Goal: Task Accomplishment & Management: Complete application form

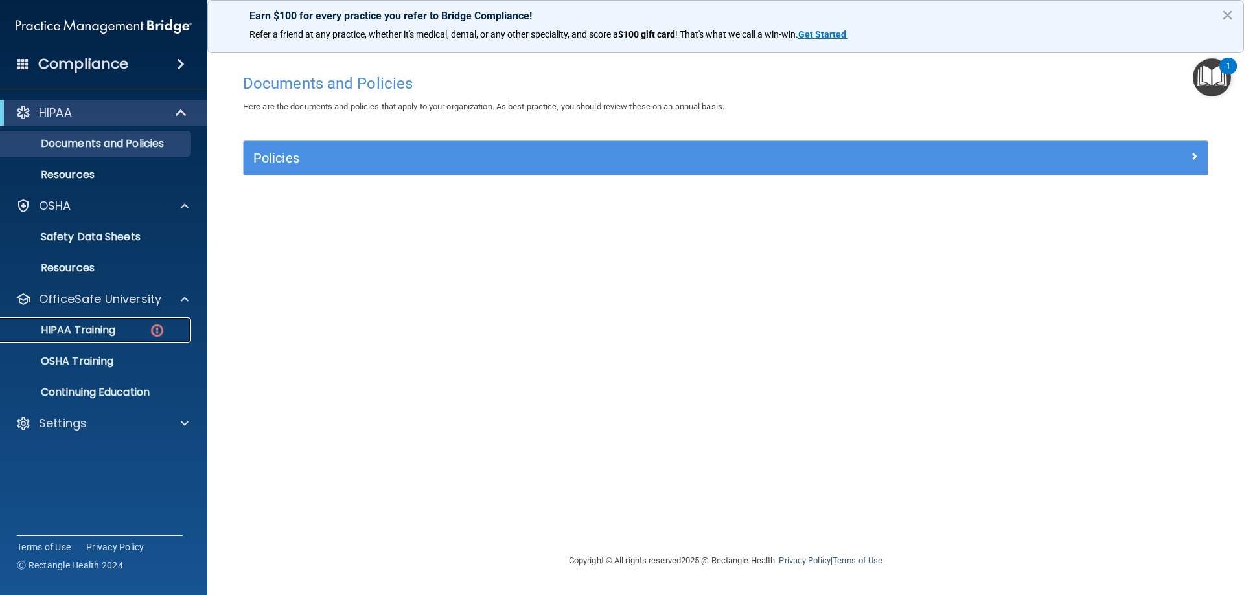
click at [89, 332] on p "HIPAA Training" at bounding box center [61, 330] width 107 height 13
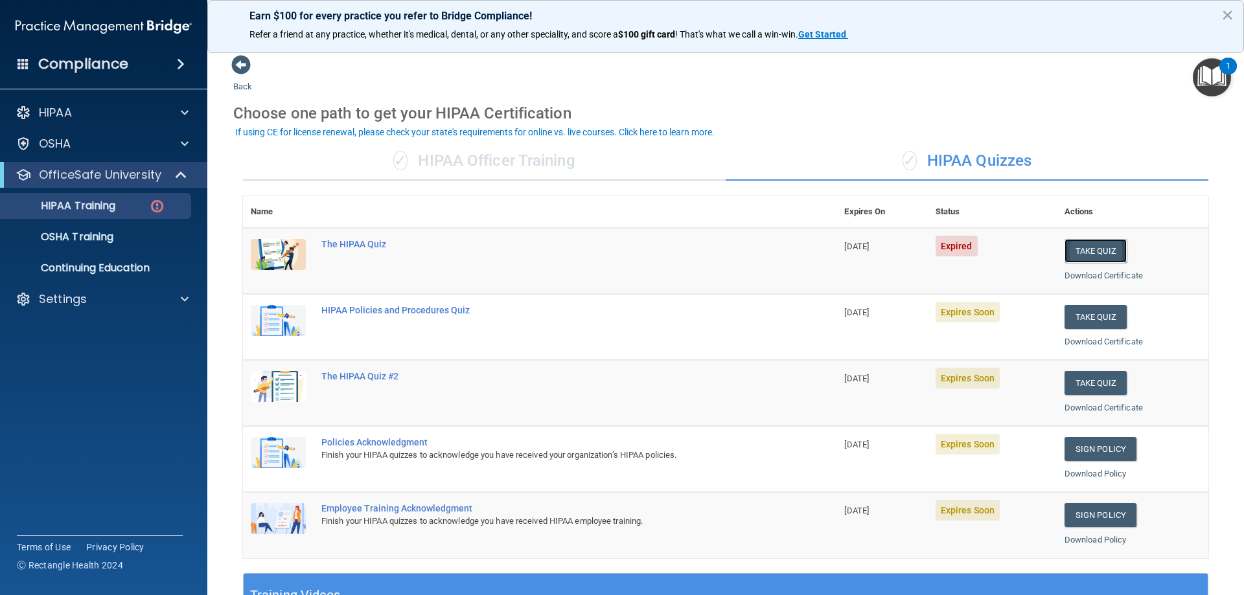
click at [1094, 249] on button "Take Quiz" at bounding box center [1096, 251] width 62 height 24
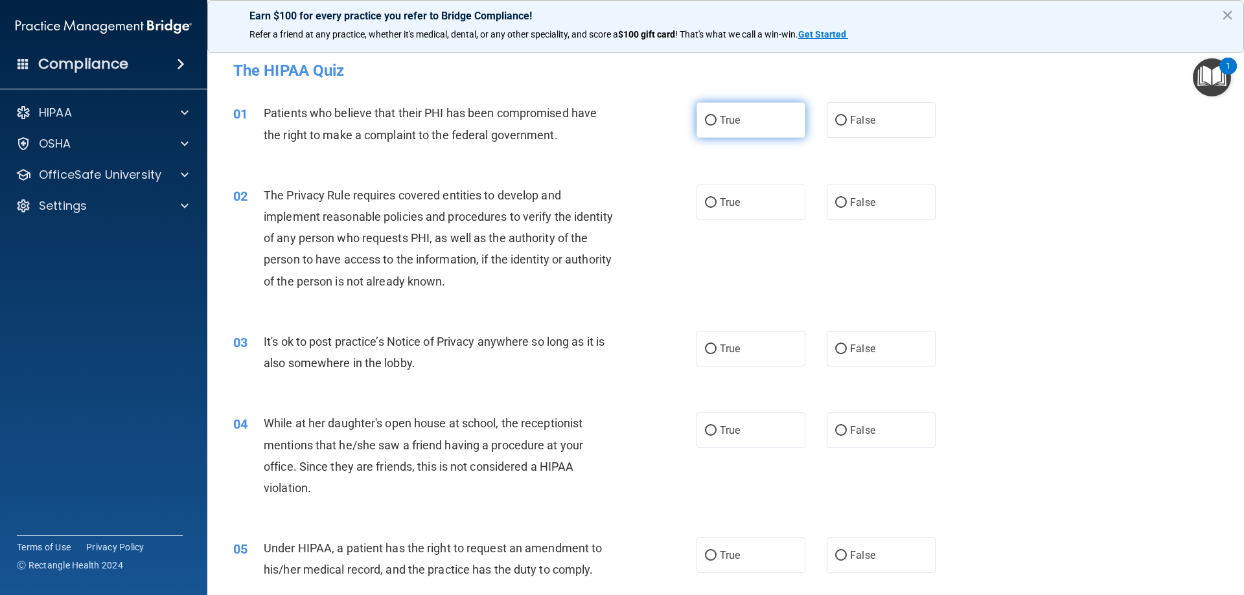
click at [720, 119] on span "True" at bounding box center [730, 120] width 20 height 12
click at [717, 119] on input "True" at bounding box center [711, 121] width 12 height 10
radio input "true"
click at [710, 200] on input "True" at bounding box center [711, 203] width 12 height 10
radio input "true"
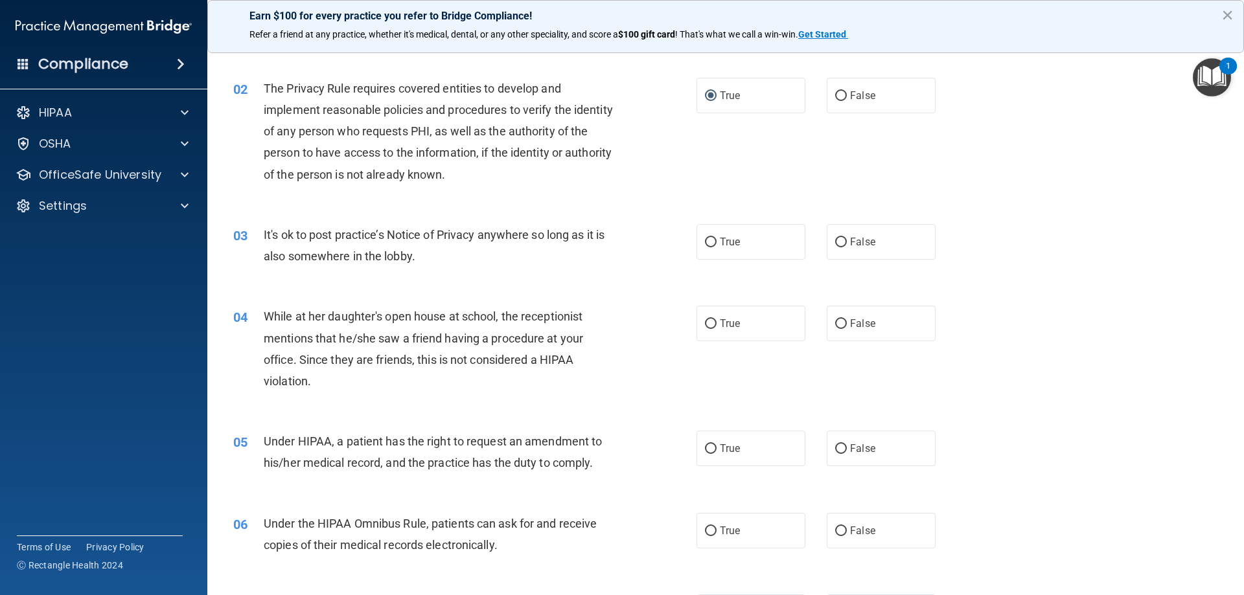
scroll to position [130, 0]
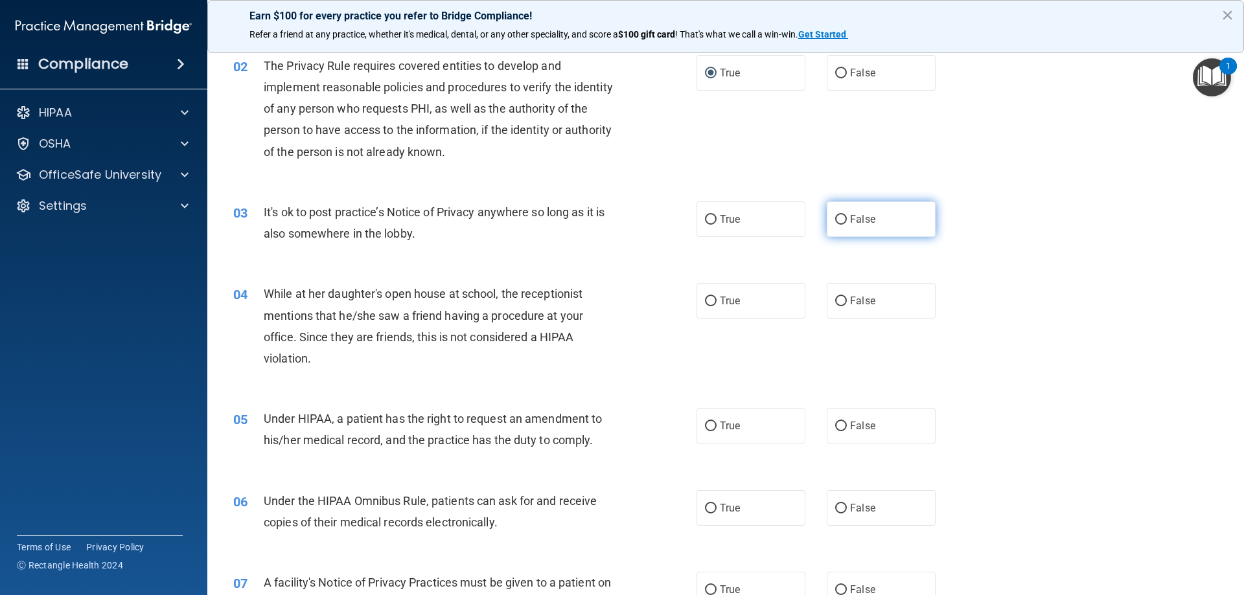
click at [866, 222] on span "False" at bounding box center [862, 219] width 25 height 12
click at [847, 222] on input "False" at bounding box center [841, 220] width 12 height 10
radio input "true"
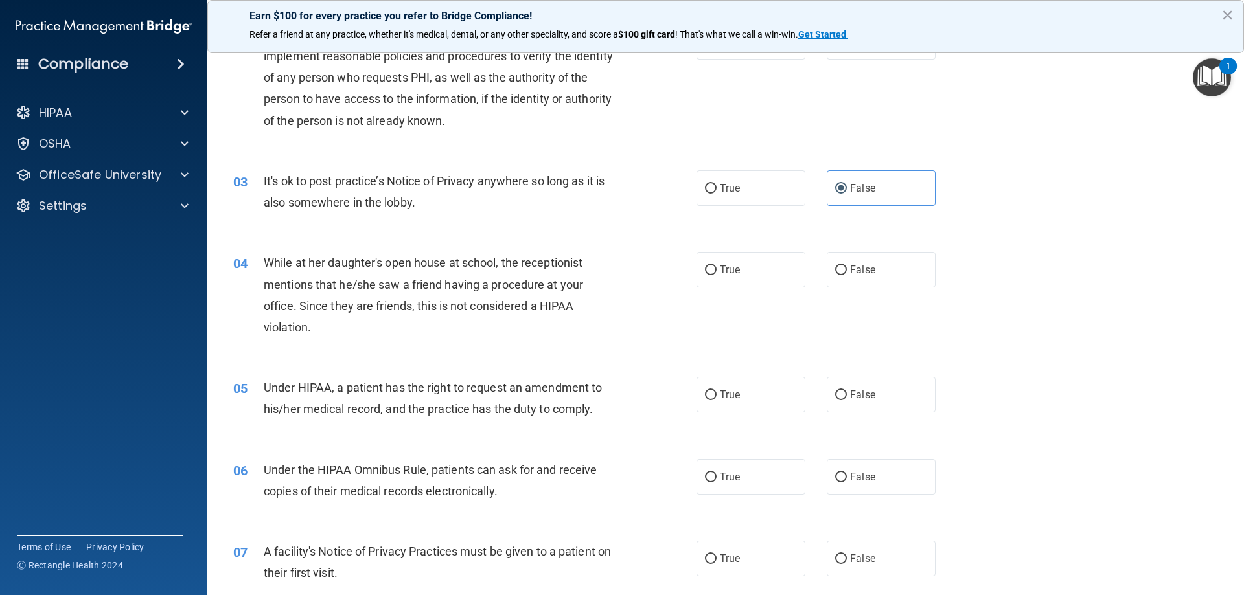
scroll to position [259, 0]
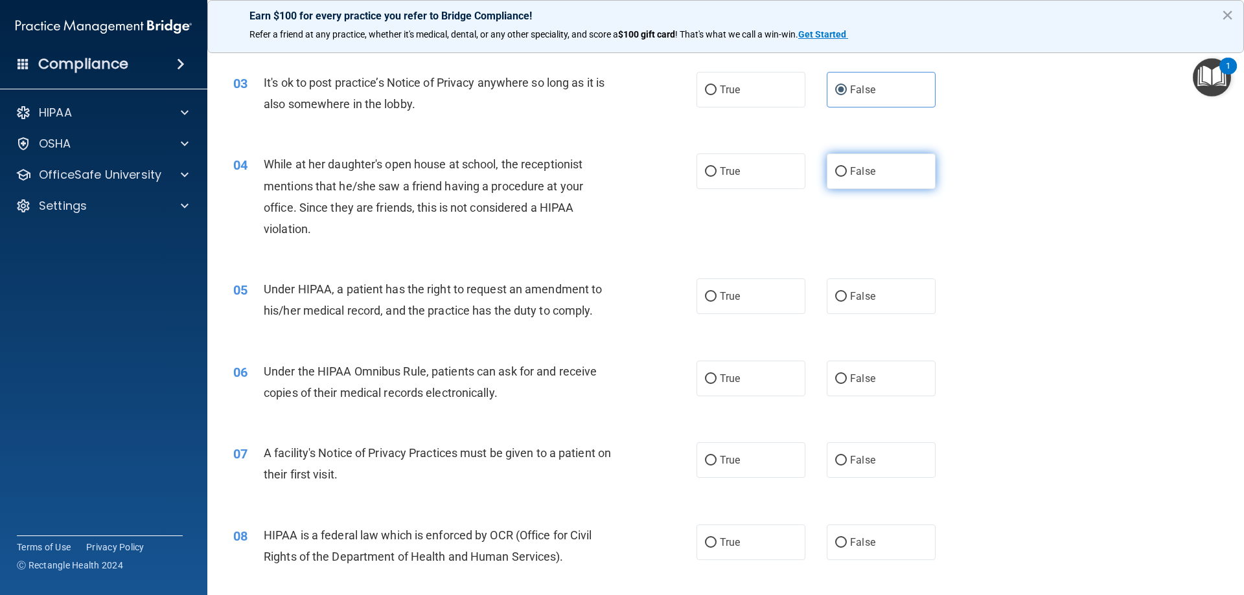
click at [851, 175] on span "False" at bounding box center [862, 171] width 25 height 12
click at [847, 175] on input "False" at bounding box center [841, 172] width 12 height 10
radio input "true"
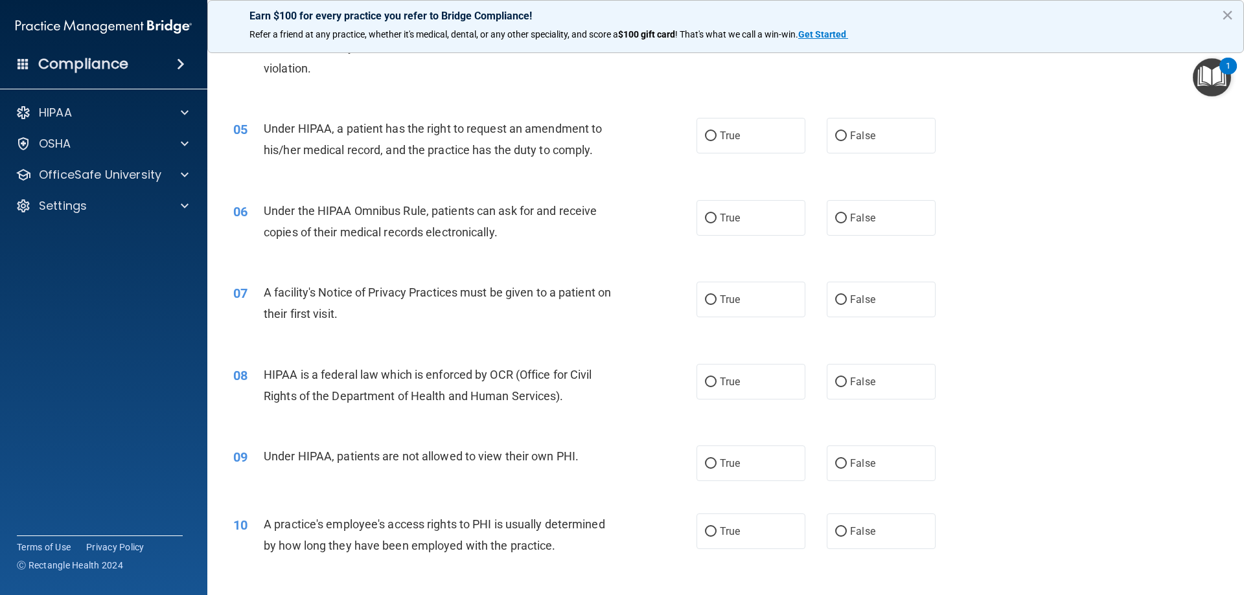
scroll to position [454, 0]
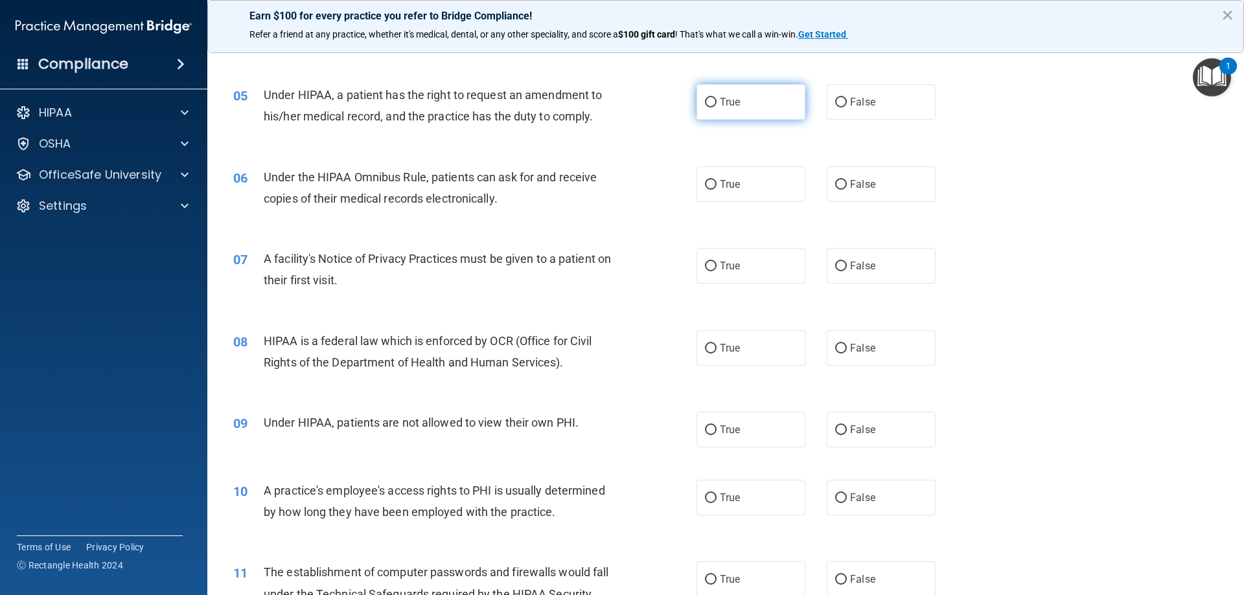
click at [711, 100] on input "True" at bounding box center [711, 103] width 12 height 10
radio input "true"
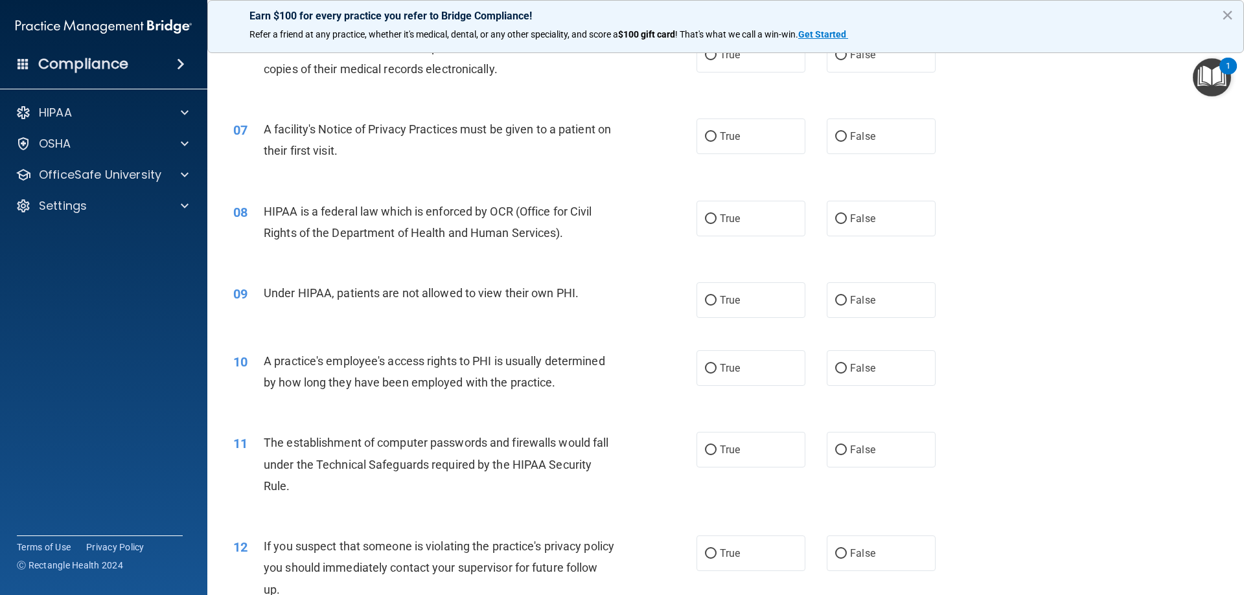
scroll to position [518, 0]
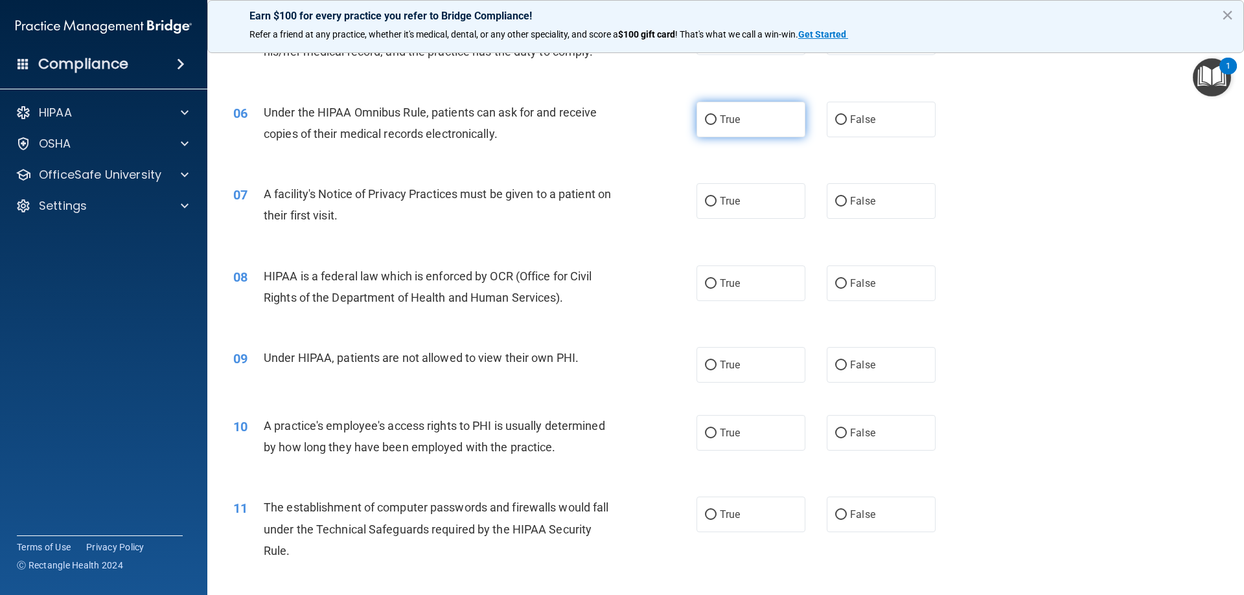
click at [720, 125] on span "True" at bounding box center [730, 119] width 20 height 12
click at [717, 125] on input "True" at bounding box center [711, 120] width 12 height 10
radio input "true"
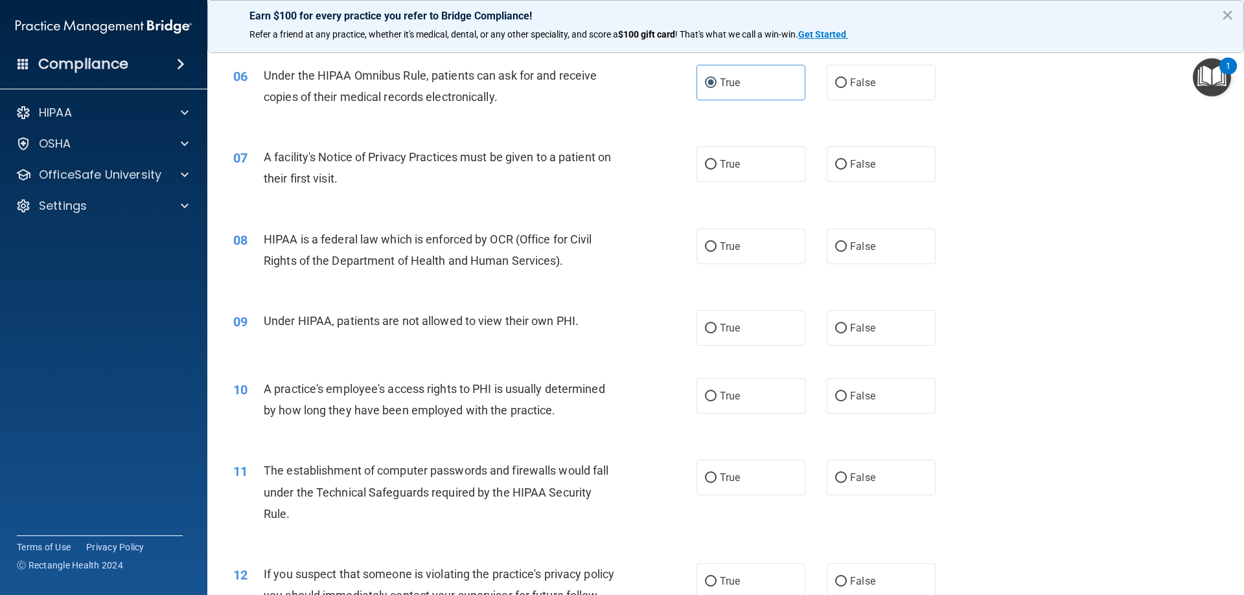
scroll to position [583, 0]
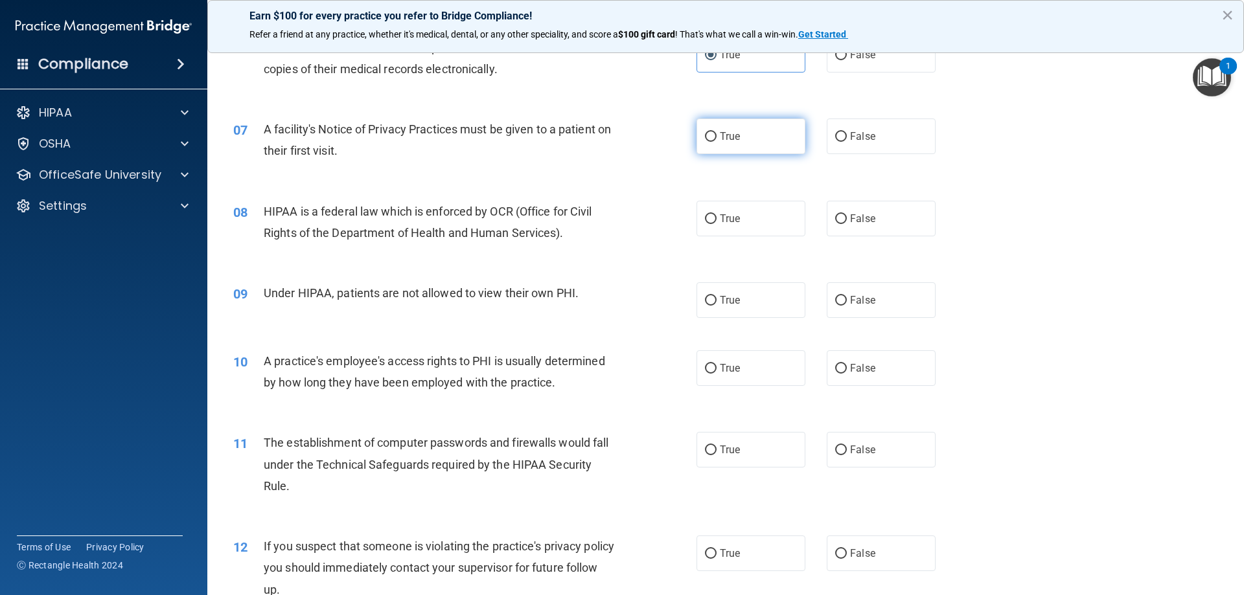
click at [705, 137] on input "True" at bounding box center [711, 137] width 12 height 10
radio input "true"
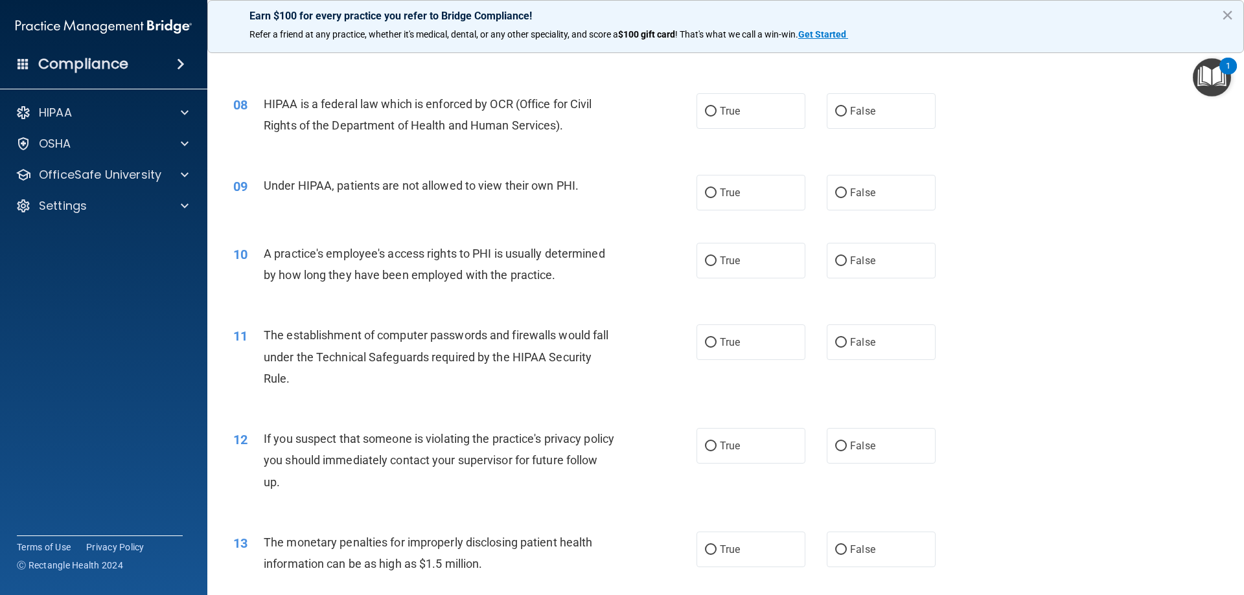
scroll to position [713, 0]
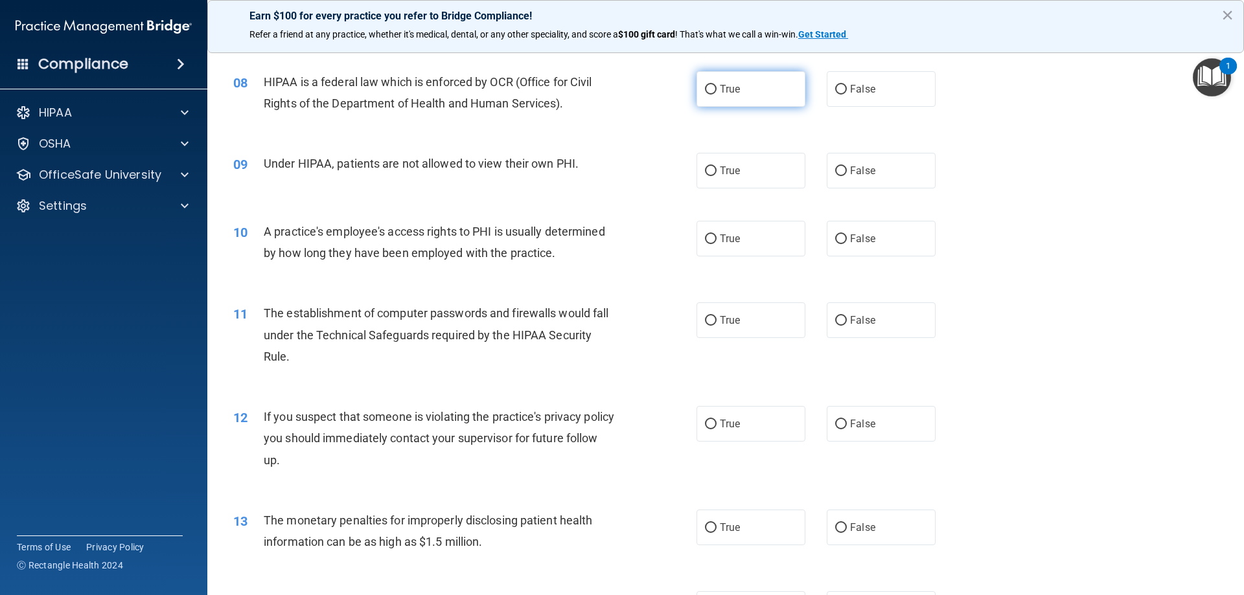
click at [745, 84] on label "True" at bounding box center [751, 89] width 109 height 36
click at [717, 85] on input "True" at bounding box center [711, 90] width 12 height 10
radio input "true"
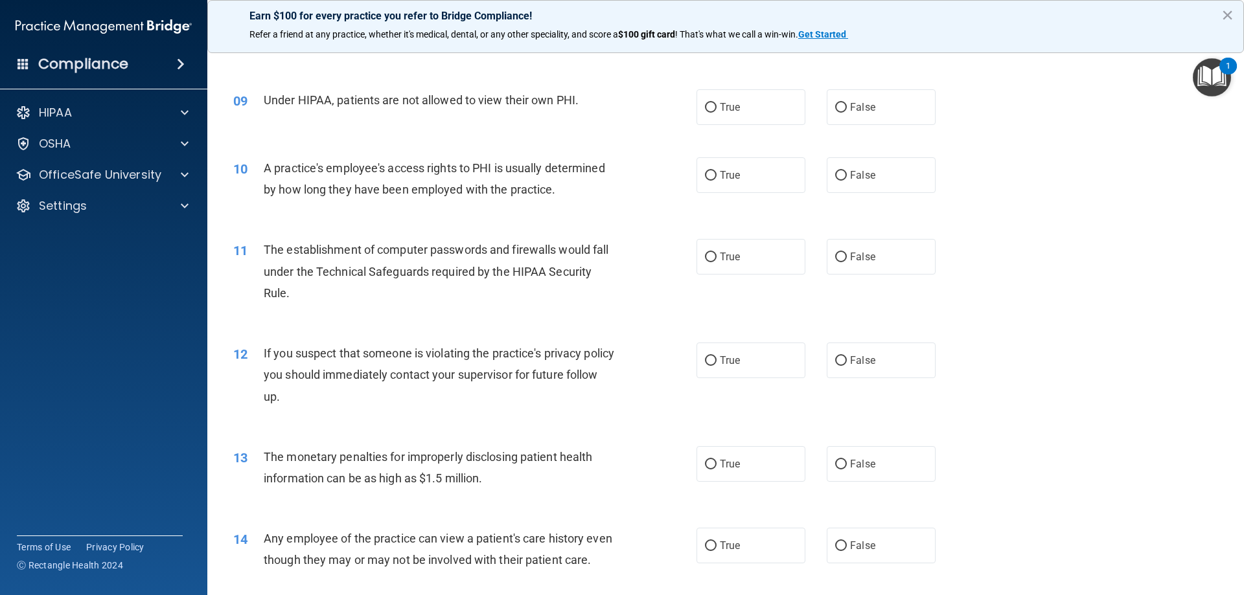
scroll to position [778, 0]
click at [868, 108] on span "False" at bounding box center [862, 106] width 25 height 12
click at [847, 108] on input "False" at bounding box center [841, 107] width 12 height 10
radio input "true"
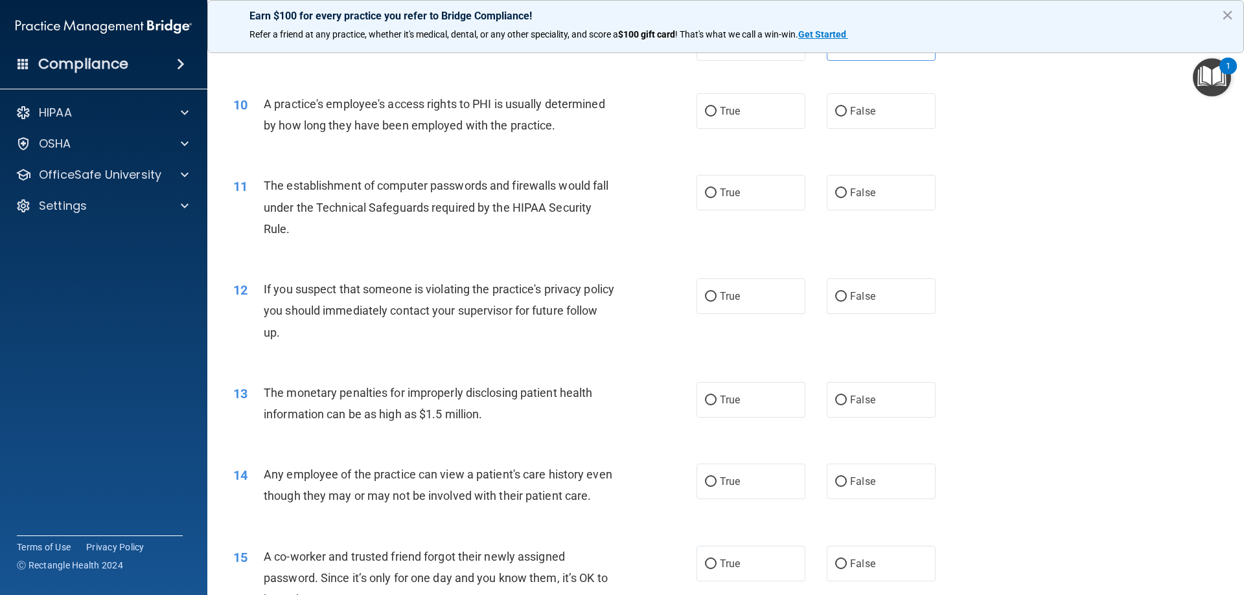
scroll to position [842, 0]
click at [851, 114] on span "False" at bounding box center [862, 109] width 25 height 12
click at [847, 114] on input "False" at bounding box center [841, 110] width 12 height 10
radio input "true"
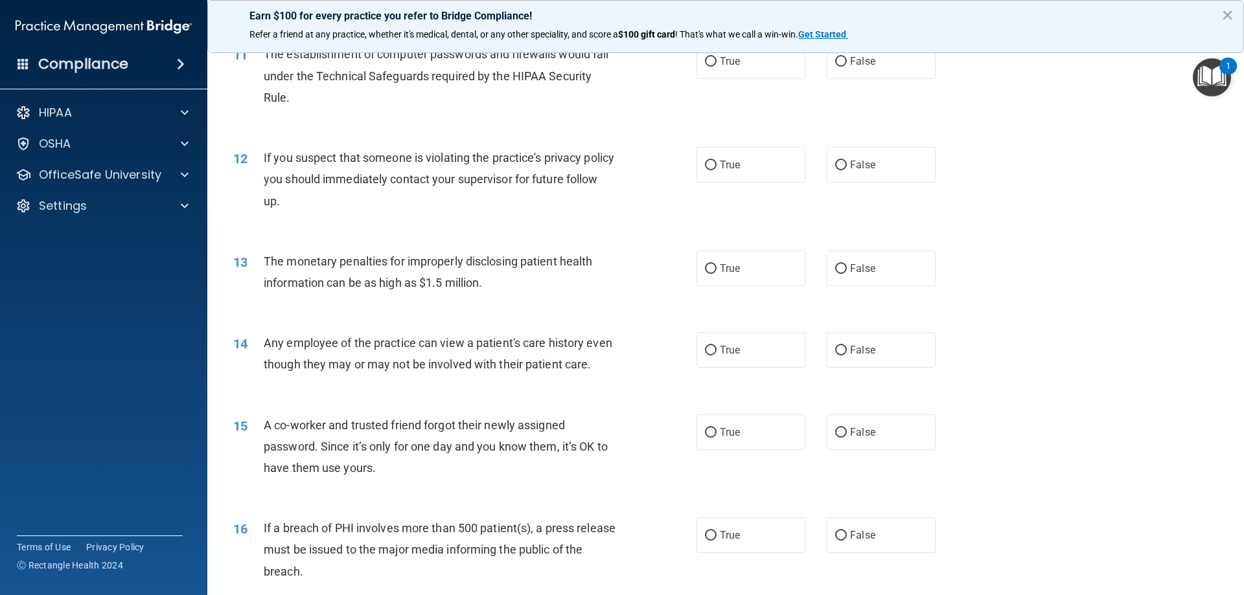
scroll to position [907, 0]
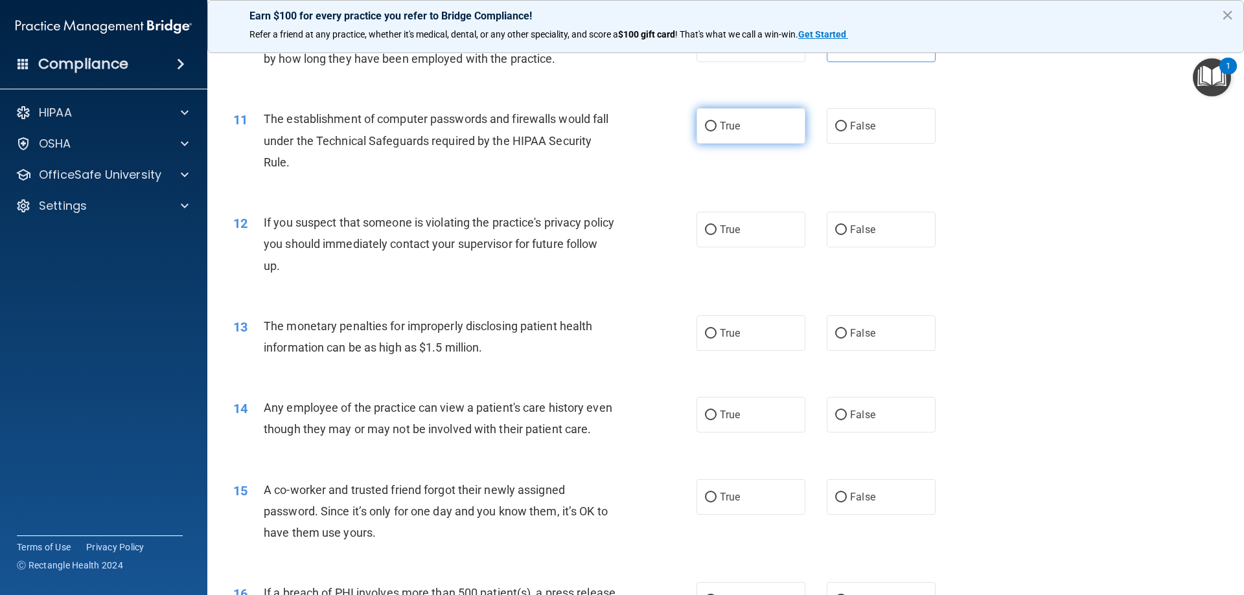
click at [744, 117] on label "True" at bounding box center [751, 126] width 109 height 36
click at [717, 122] on input "True" at bounding box center [711, 127] width 12 height 10
radio input "true"
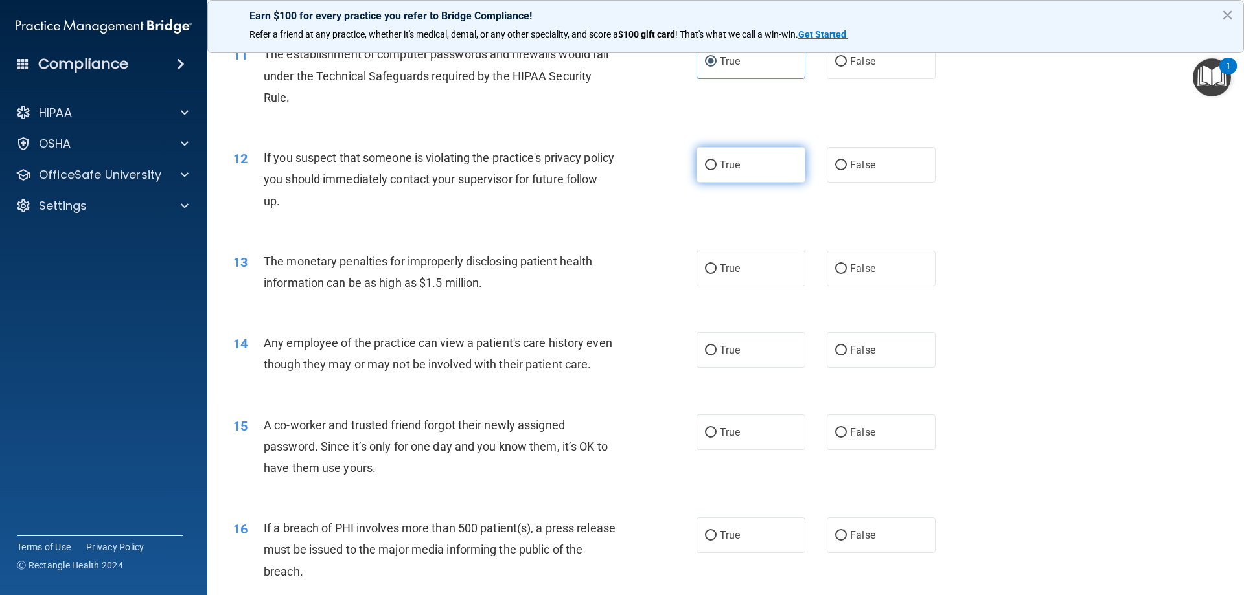
click at [756, 170] on label "True" at bounding box center [751, 165] width 109 height 36
click at [717, 170] on input "True" at bounding box center [711, 166] width 12 height 10
radio input "true"
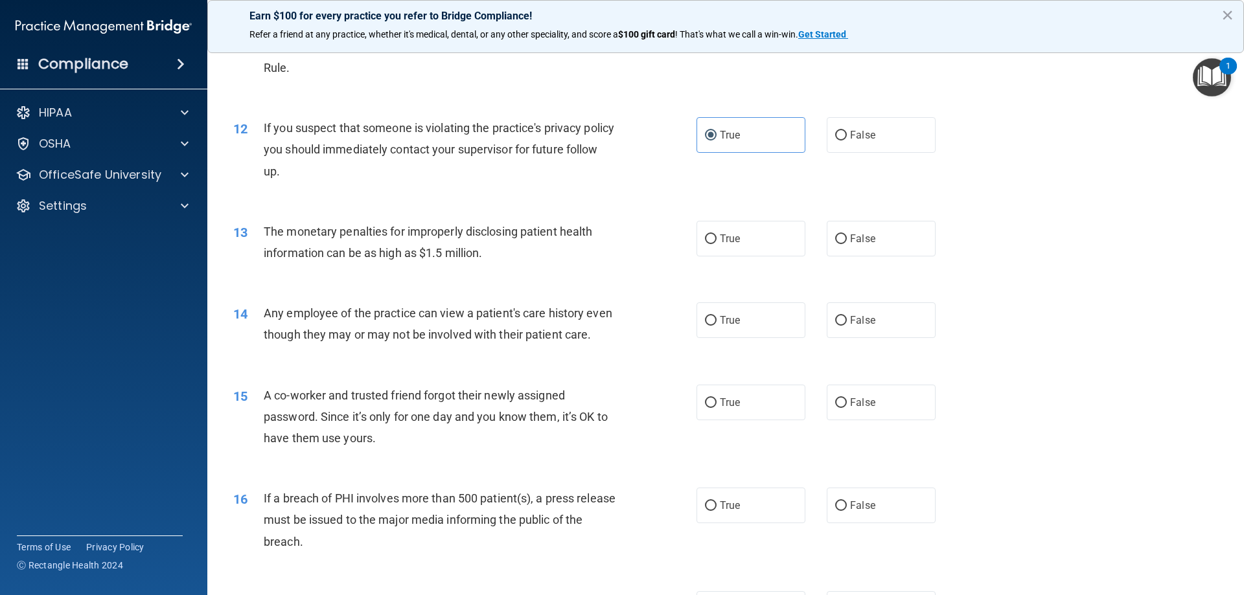
scroll to position [1037, 0]
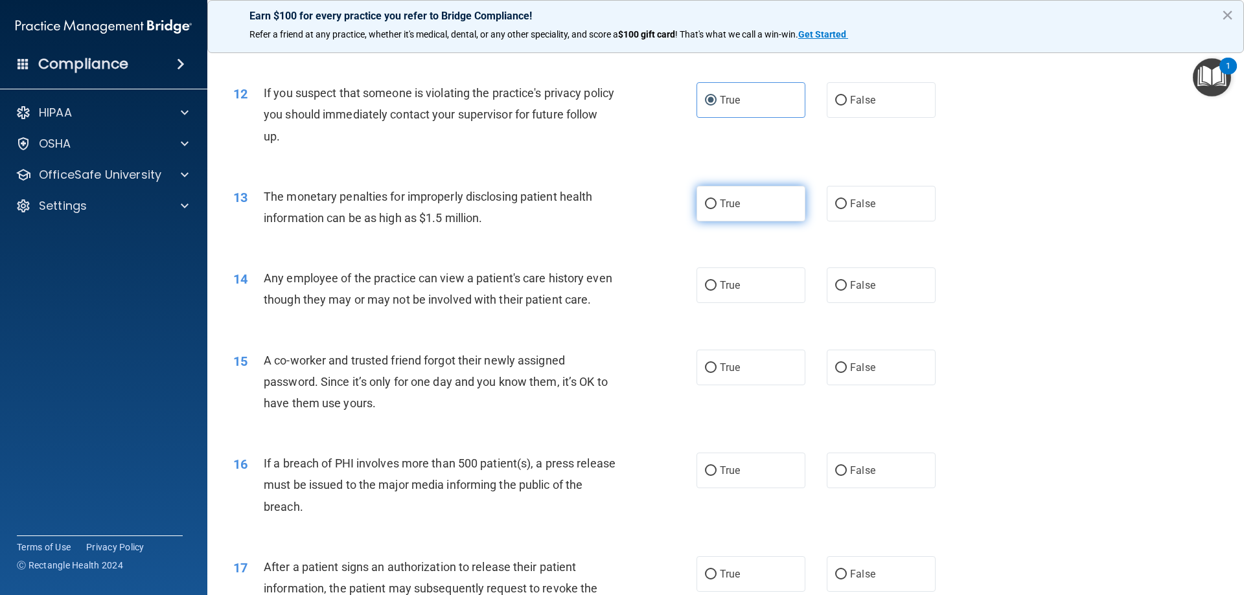
click at [746, 209] on label "True" at bounding box center [751, 204] width 109 height 36
click at [717, 209] on input "True" at bounding box center [711, 205] width 12 height 10
radio input "true"
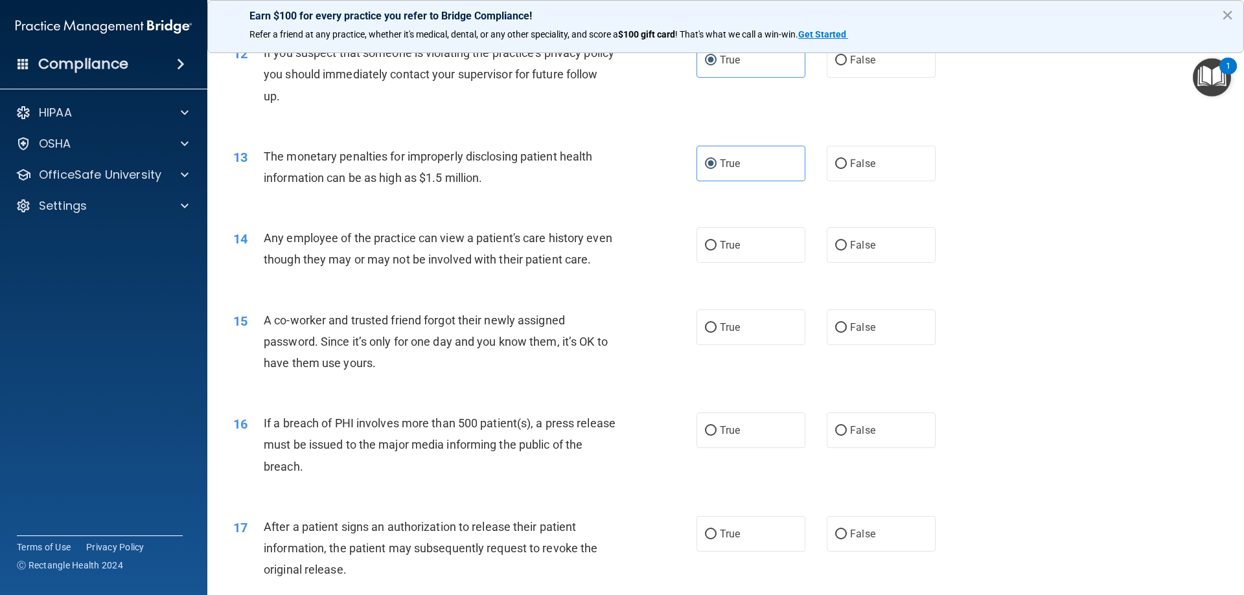
scroll to position [1166, 0]
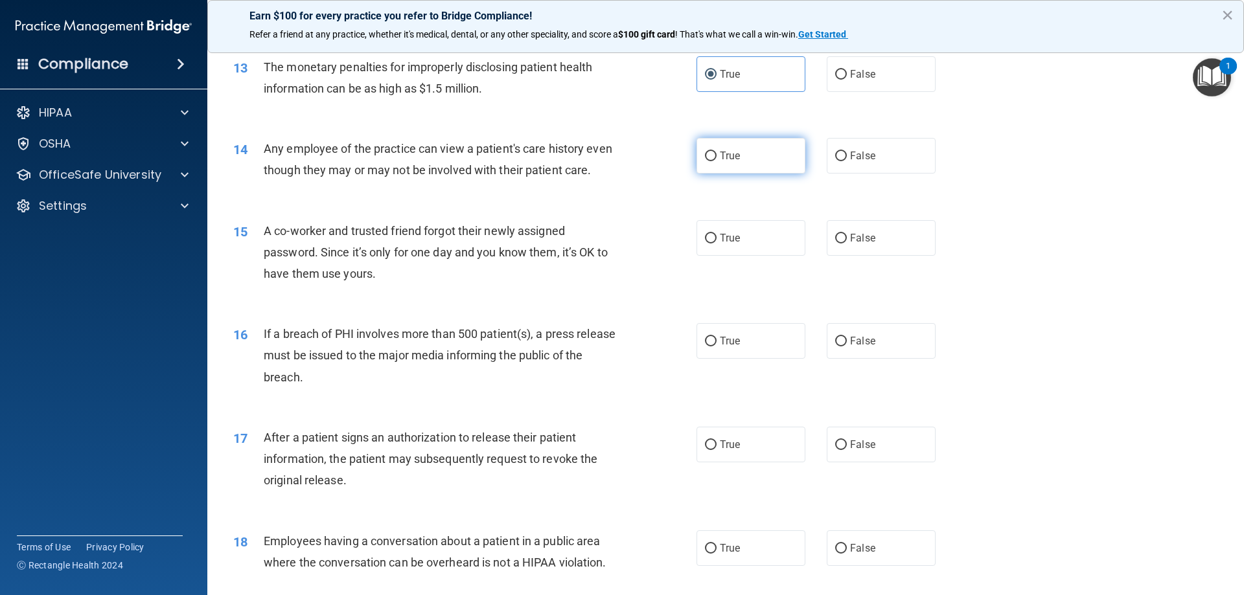
click at [719, 167] on label "True" at bounding box center [751, 156] width 109 height 36
click at [717, 161] on input "True" at bounding box center [711, 157] width 12 height 10
radio input "true"
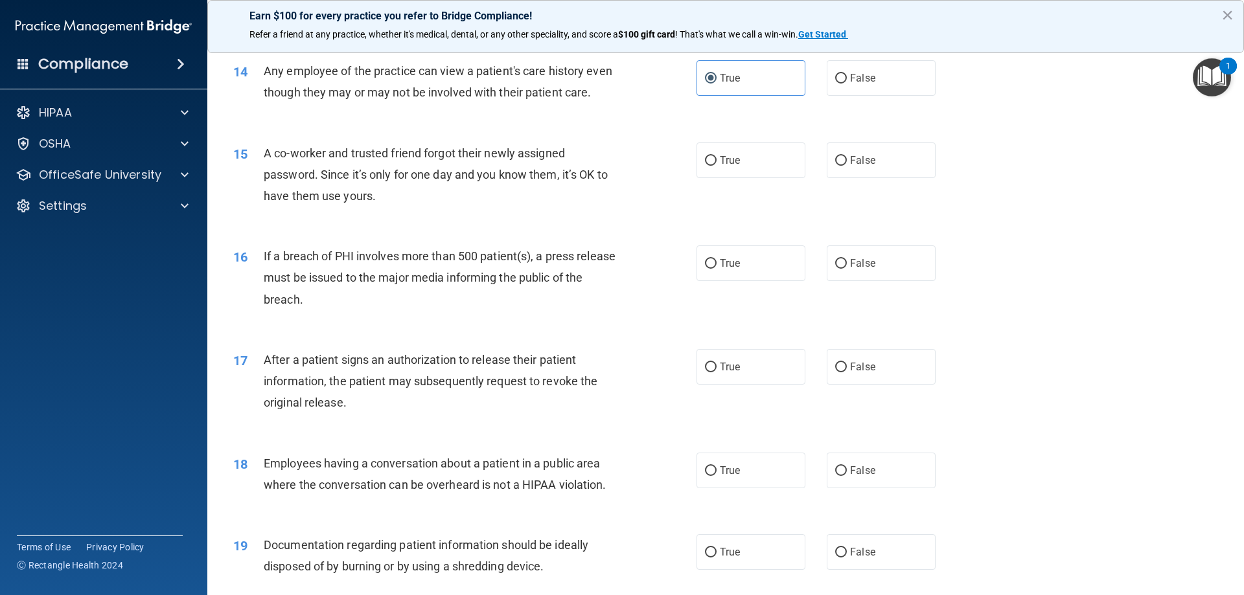
scroll to position [1296, 0]
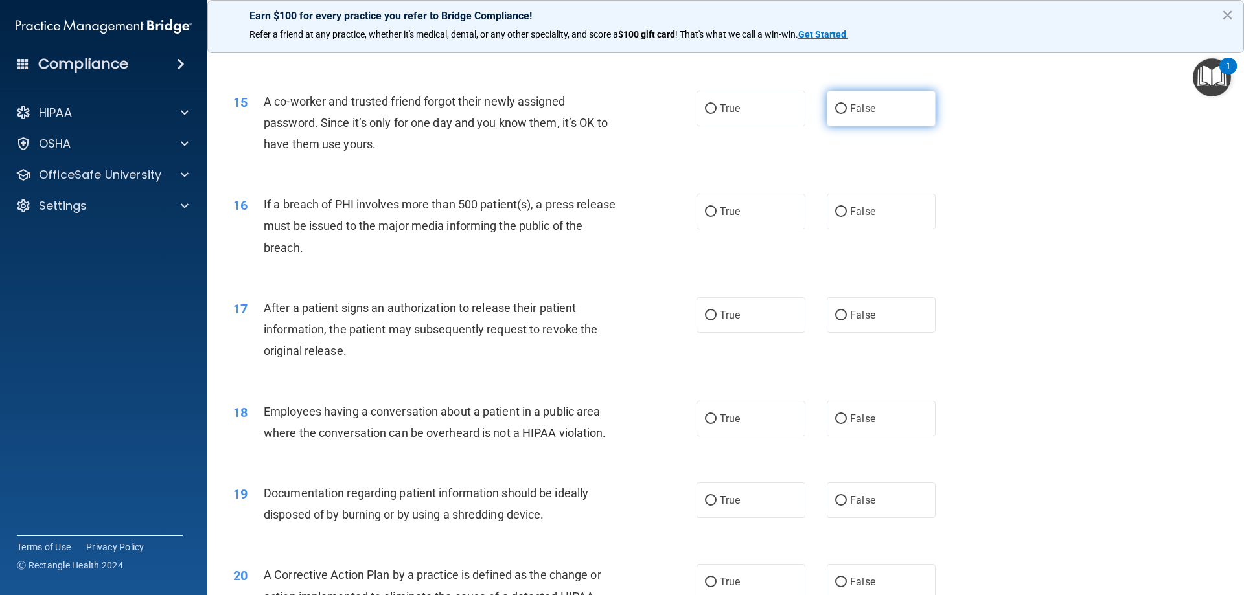
click at [840, 126] on label "False" at bounding box center [881, 109] width 109 height 36
click at [840, 114] on input "False" at bounding box center [841, 109] width 12 height 10
radio input "true"
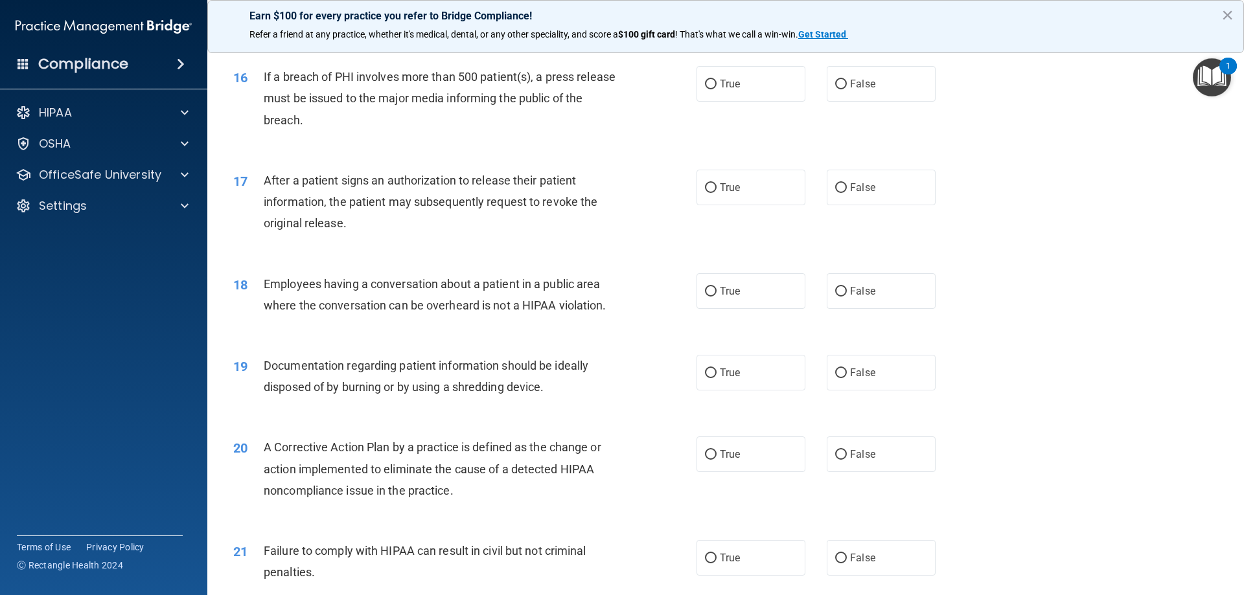
scroll to position [1426, 0]
click at [708, 87] on input "True" at bounding box center [711, 83] width 12 height 10
radio input "true"
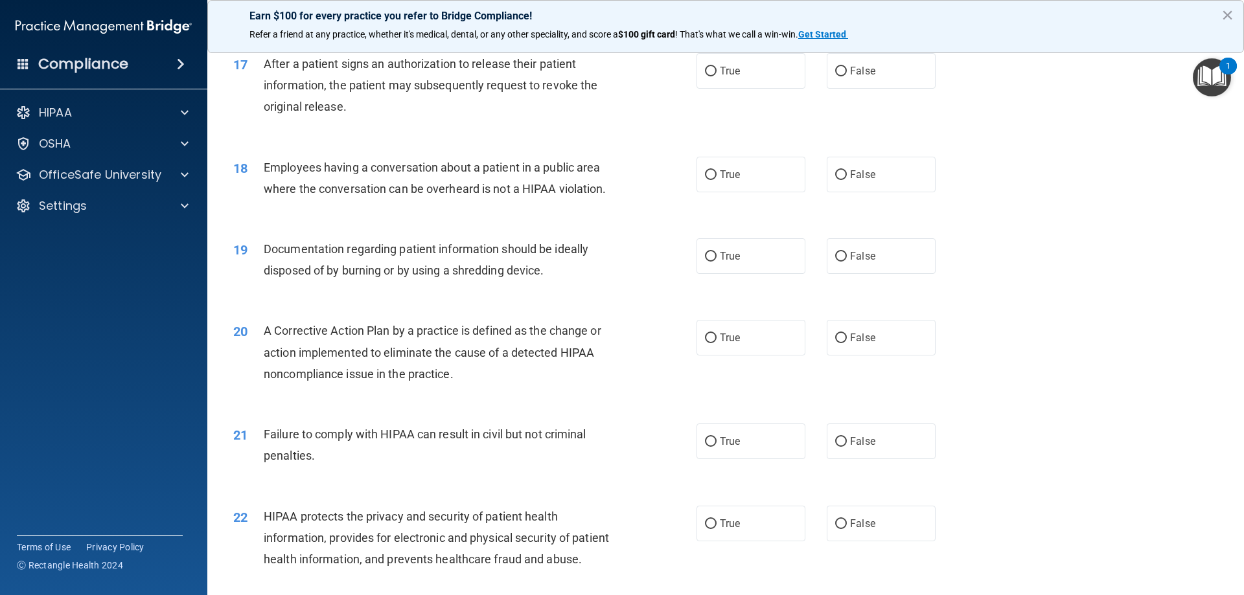
scroll to position [1555, 0]
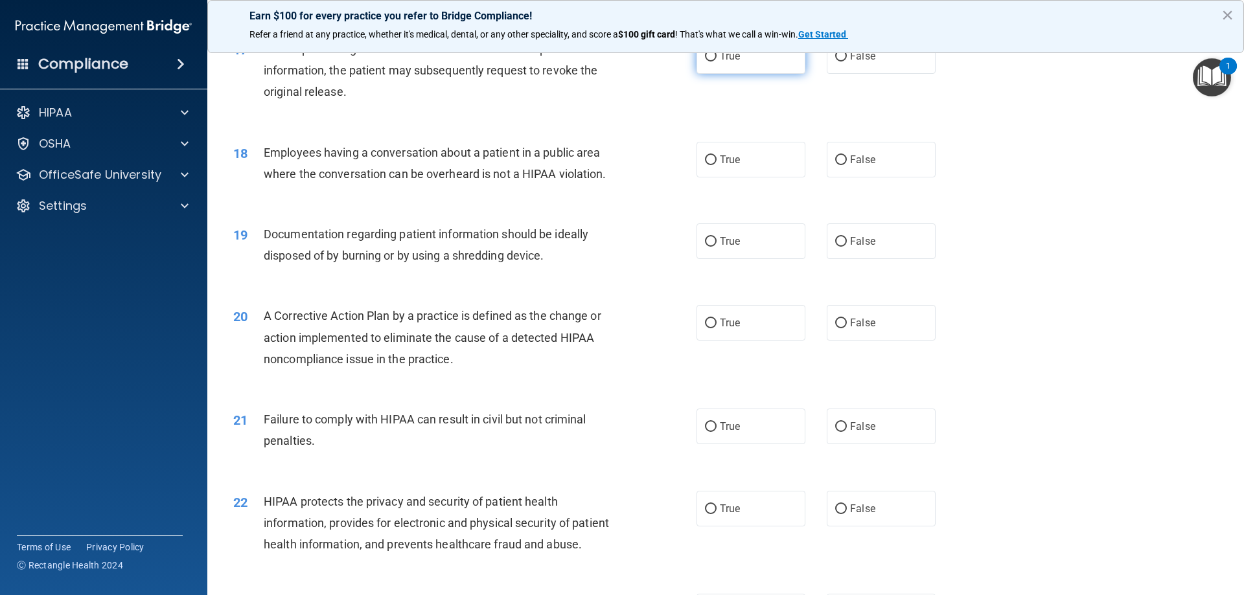
click at [725, 62] on span "True" at bounding box center [730, 56] width 20 height 12
click at [717, 62] on input "True" at bounding box center [711, 57] width 12 height 10
radio input "true"
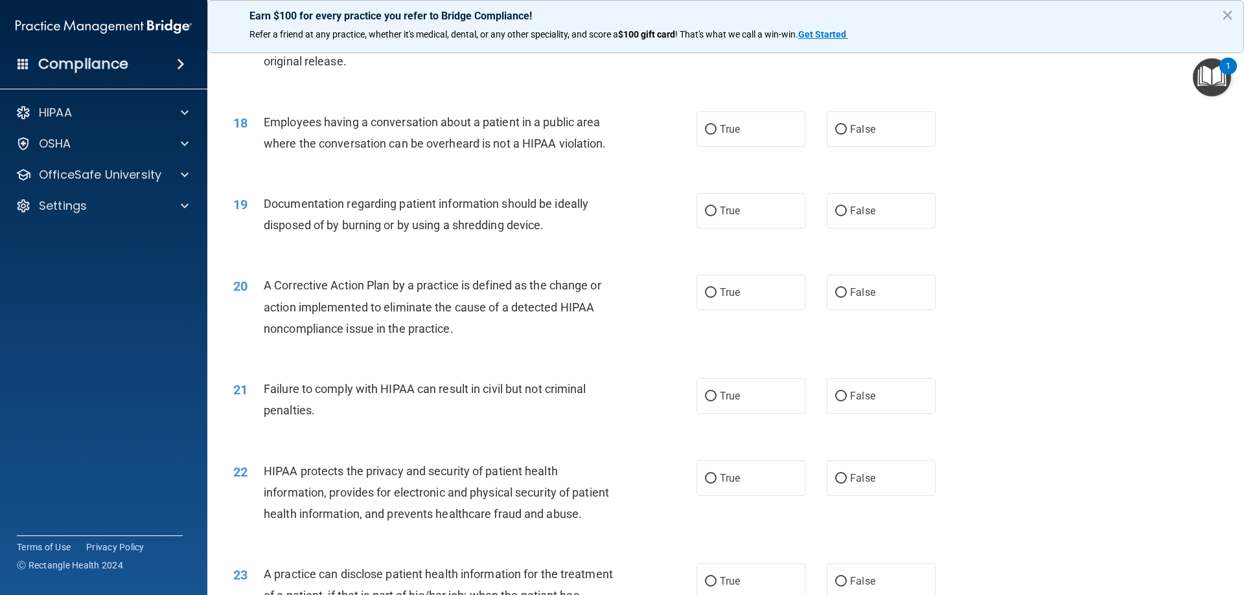
scroll to position [1620, 0]
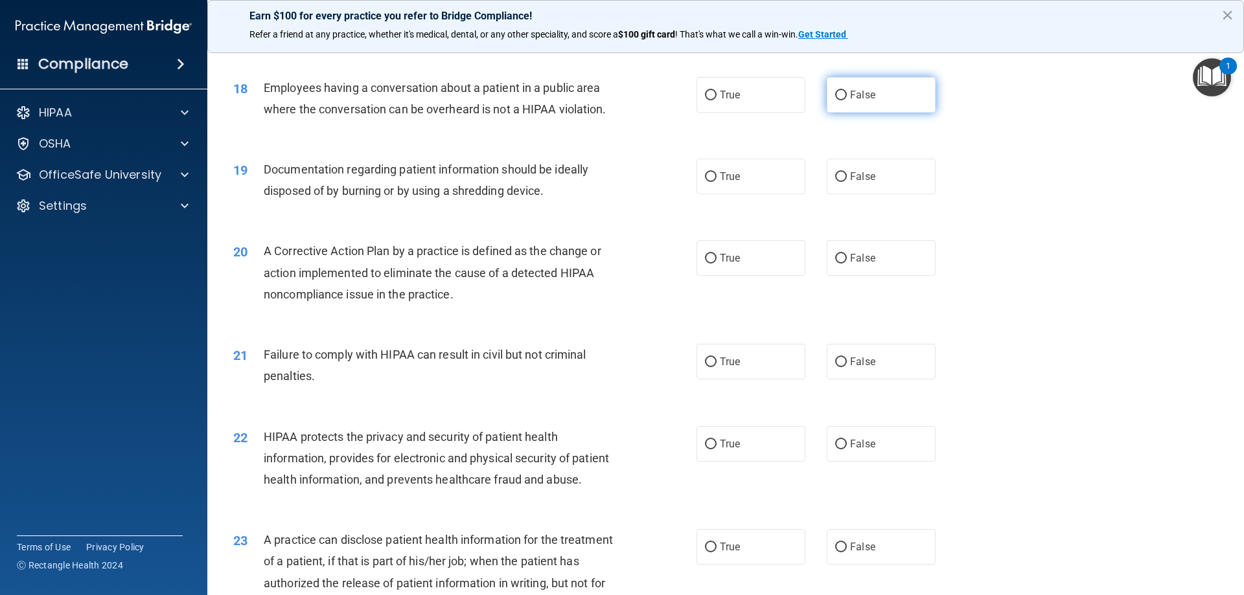
click at [861, 101] on span "False" at bounding box center [862, 95] width 25 height 12
click at [847, 100] on input "False" at bounding box center [841, 96] width 12 height 10
radio input "true"
click at [699, 110] on label "True" at bounding box center [751, 95] width 109 height 36
click at [705, 100] on input "True" at bounding box center [711, 96] width 12 height 10
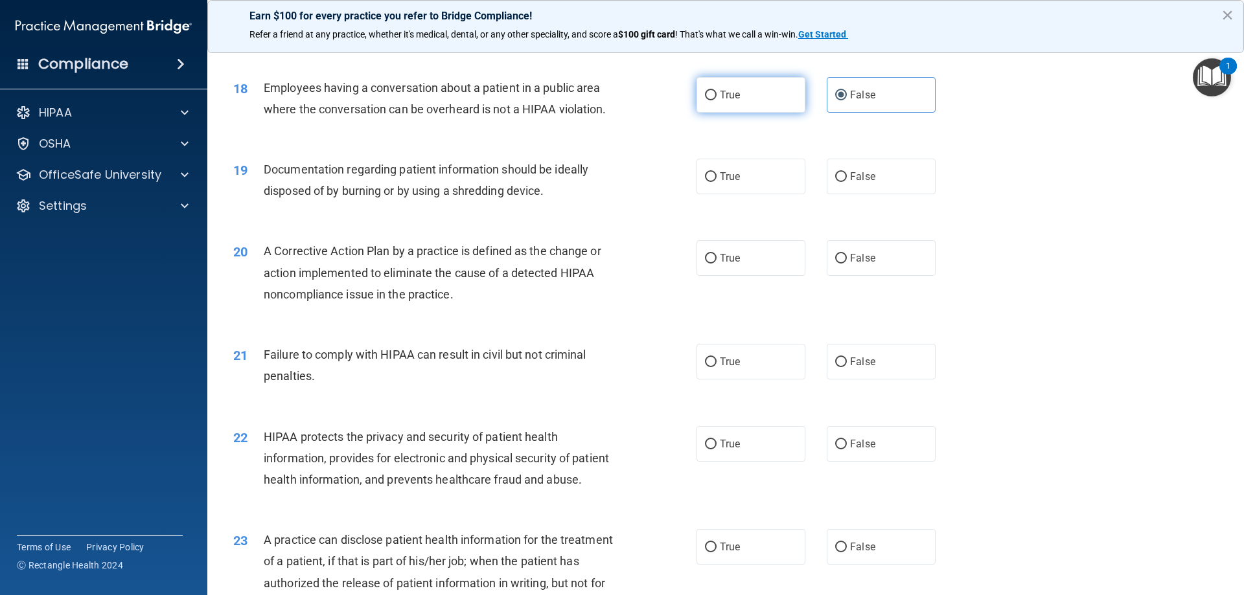
radio input "true"
radio input "false"
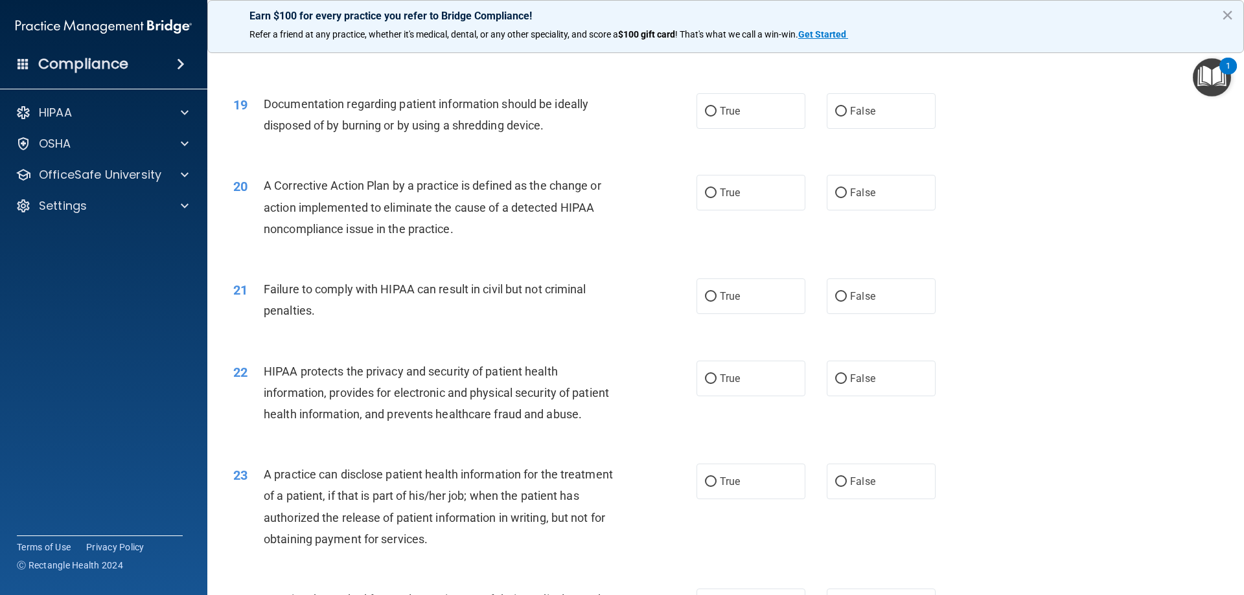
scroll to position [1685, 0]
click at [745, 124] on label "True" at bounding box center [751, 112] width 109 height 36
click at [717, 117] on input "True" at bounding box center [711, 113] width 12 height 10
radio input "true"
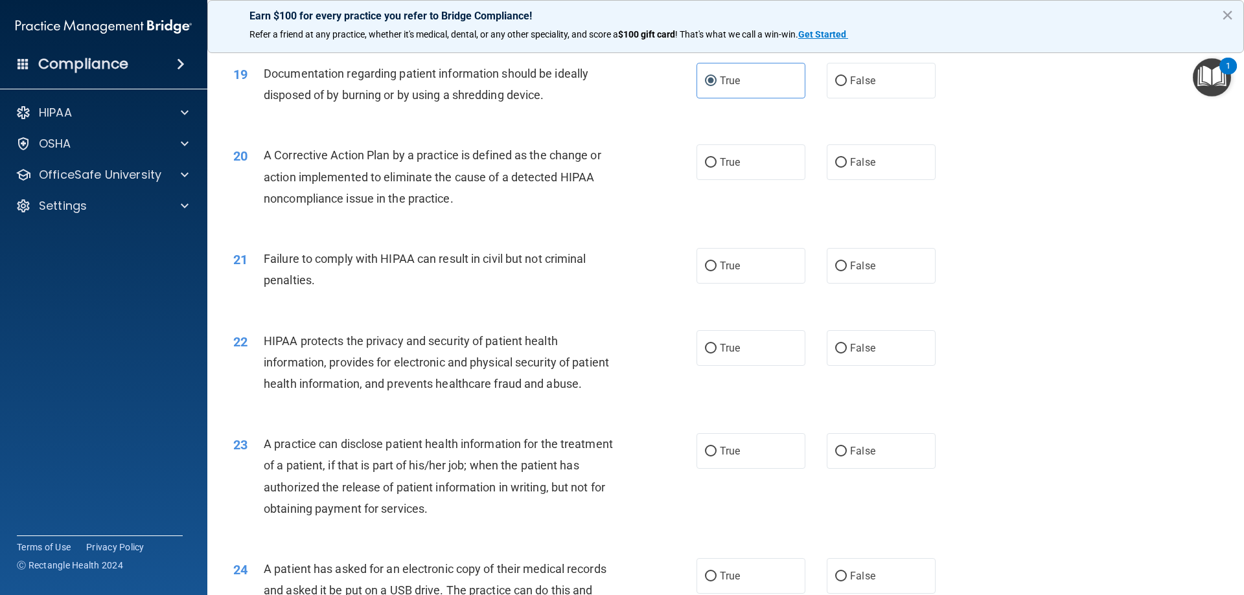
scroll to position [1750, 0]
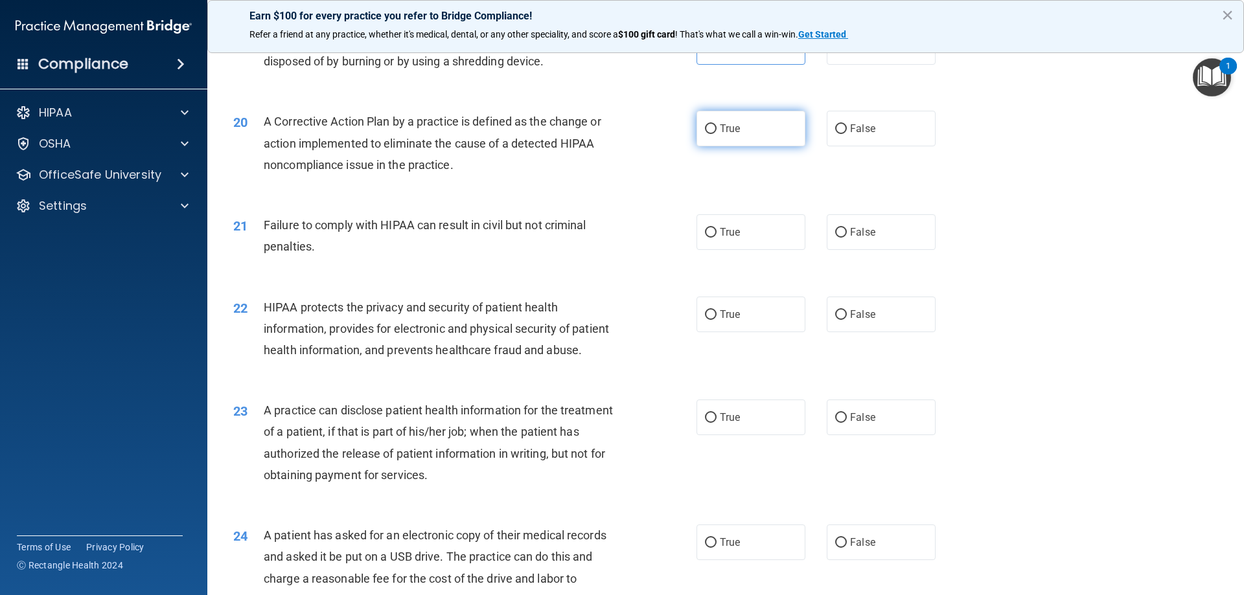
click at [722, 146] on label "True" at bounding box center [751, 129] width 109 height 36
click at [717, 134] on input "True" at bounding box center [711, 129] width 12 height 10
radio input "true"
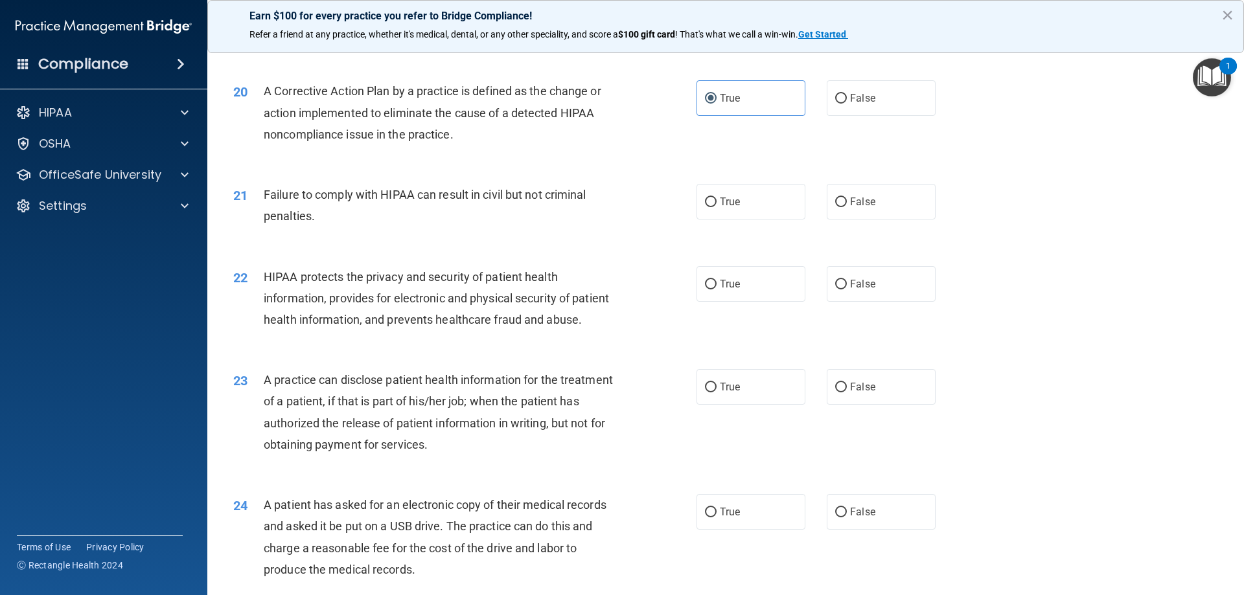
scroll to position [1814, 0]
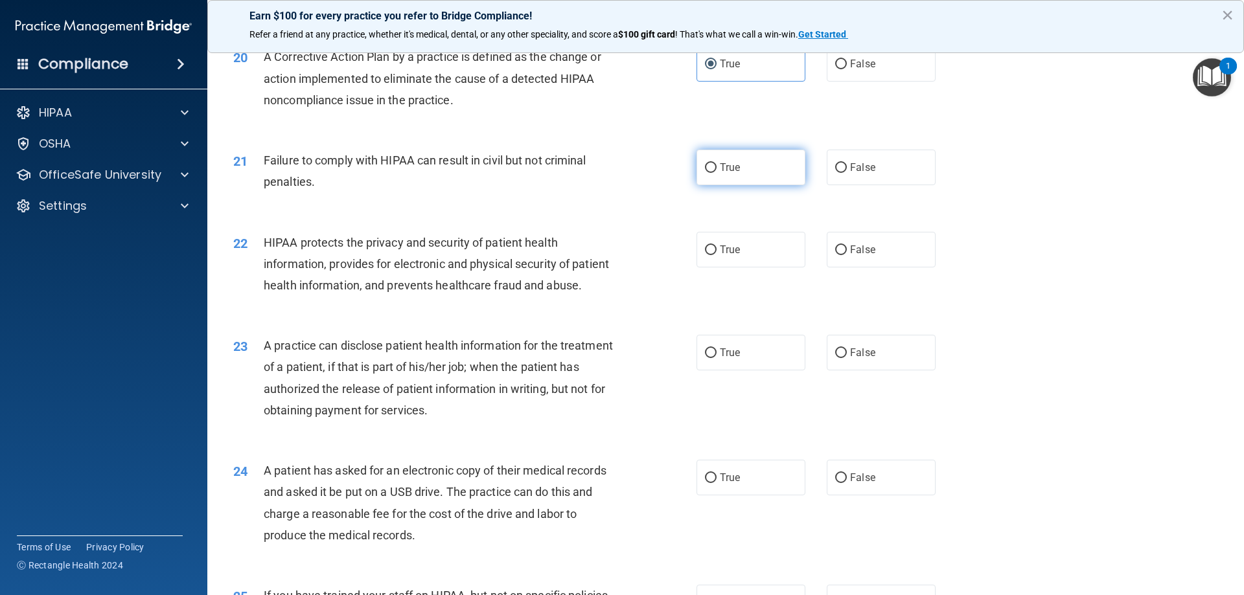
click at [721, 174] on span "True" at bounding box center [730, 167] width 20 height 12
click at [717, 173] on input "True" at bounding box center [711, 168] width 12 height 10
radio input "true"
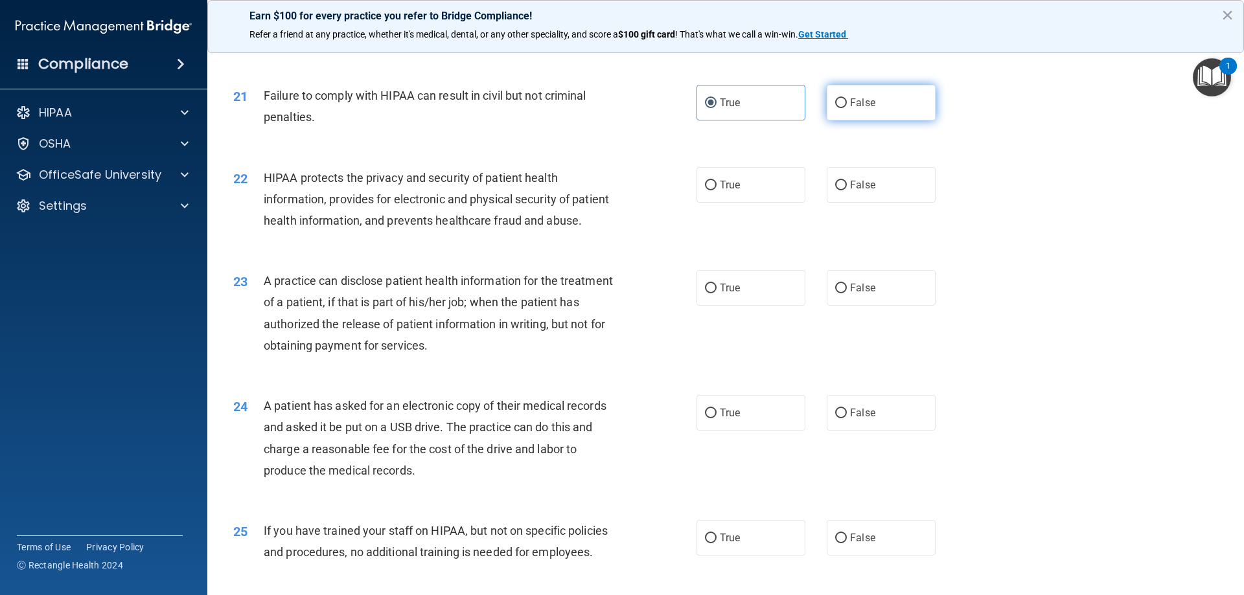
click at [850, 109] on span "False" at bounding box center [862, 103] width 25 height 12
click at [845, 108] on input "False" at bounding box center [841, 103] width 12 height 10
radio input "true"
radio input "false"
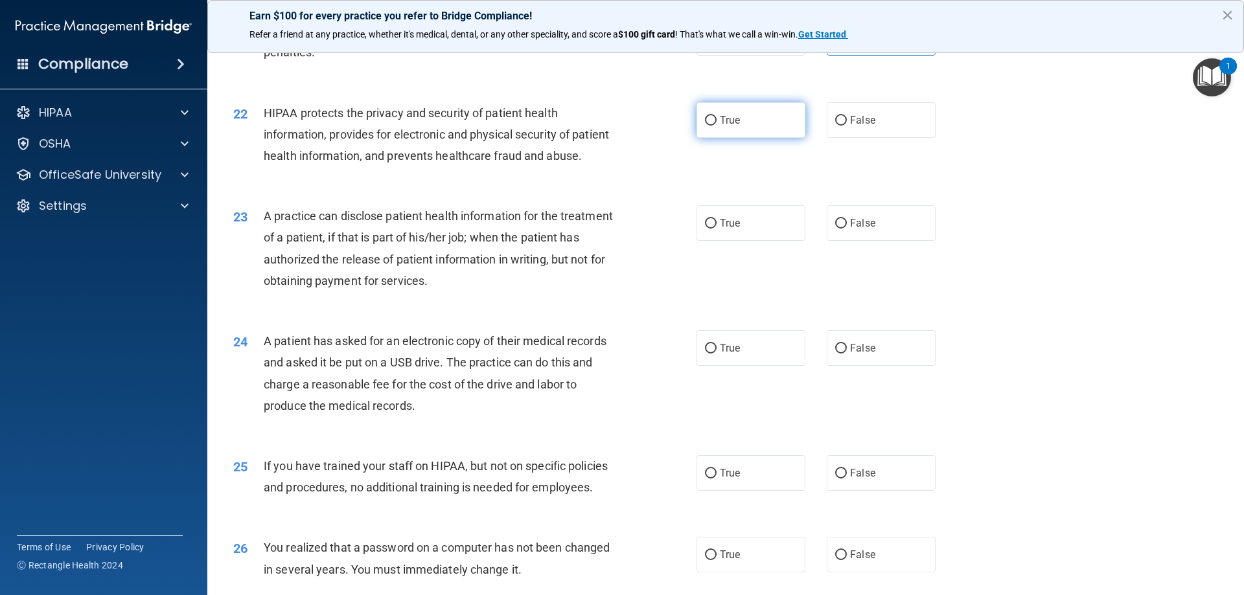
click at [720, 126] on span "True" at bounding box center [730, 120] width 20 height 12
click at [717, 126] on input "True" at bounding box center [711, 121] width 12 height 10
radio input "true"
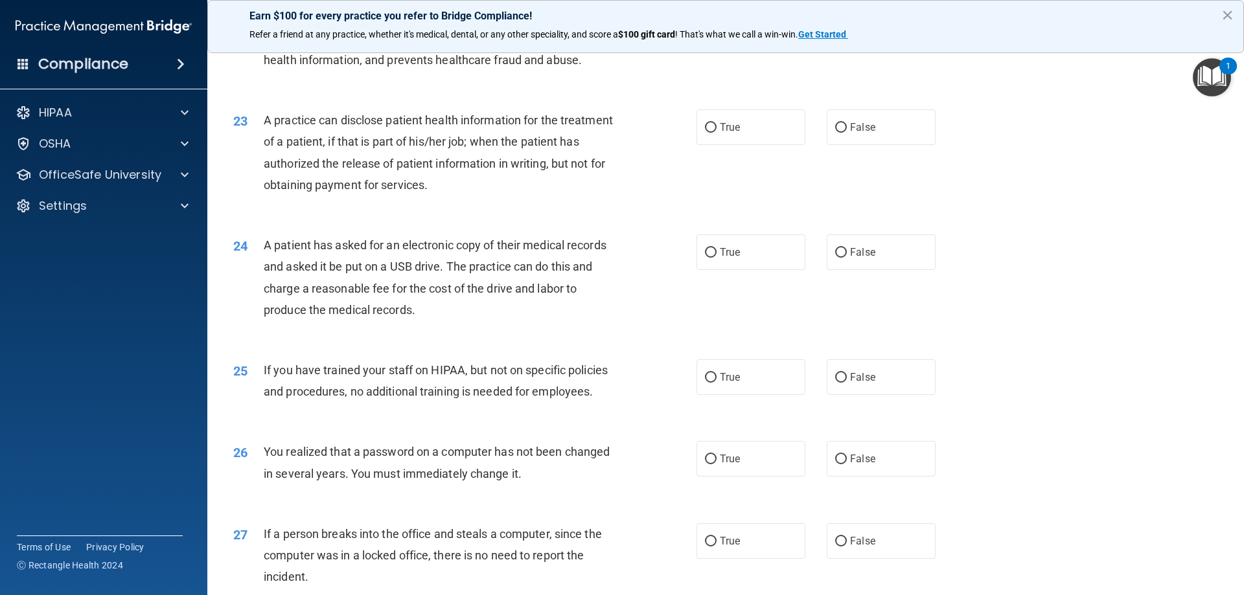
scroll to position [2074, 0]
